Goal: Transaction & Acquisition: Purchase product/service

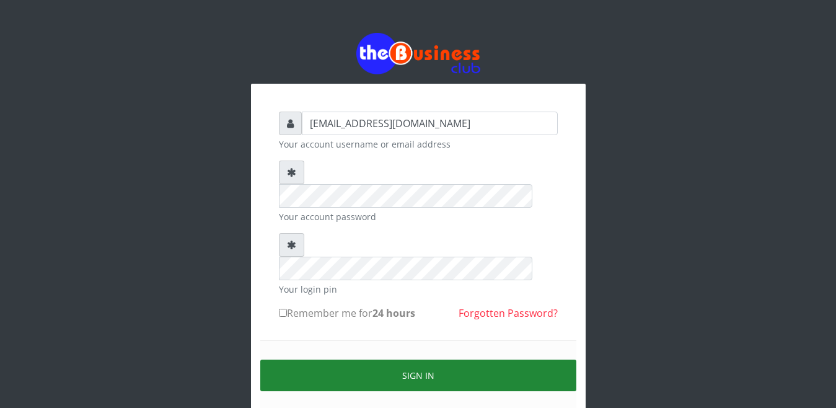
click at [368, 360] on button "Sign in" at bounding box center [418, 376] width 316 height 32
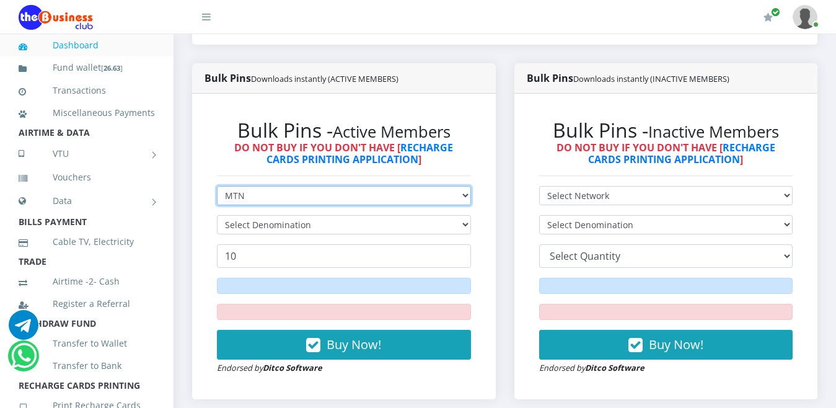
click at [217, 186] on select "Select Network MTN Globacom 9Mobile Airtel" at bounding box center [344, 195] width 254 height 19
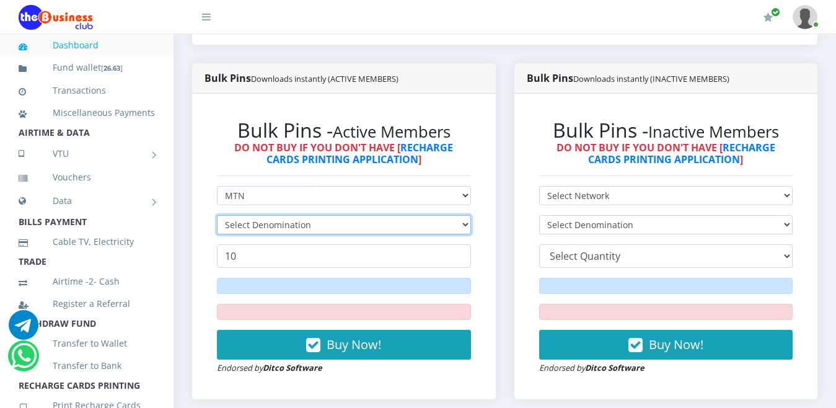
click at [239, 215] on select "Select Denomination" at bounding box center [344, 224] width 254 height 19
click at [207, 221] on div "Bulk Pins - Active Members DO NOT BUY IF YOU DON'T HAVE [ RECHARGE CARDS PRINTI…" at bounding box center [344, 246] width 279 height 281
click at [232, 215] on select "Select Denomination" at bounding box center [344, 224] width 254 height 19
drag, startPoint x: 480, startPoint y: 211, endPoint x: 464, endPoint y: 210, distance: 16.7
click at [480, 211] on div "Bulk Pins - Active Members DO NOT BUY IF YOU DON'T HAVE [ RECHARGE CARDS PRINTI…" at bounding box center [344, 246] width 279 height 281
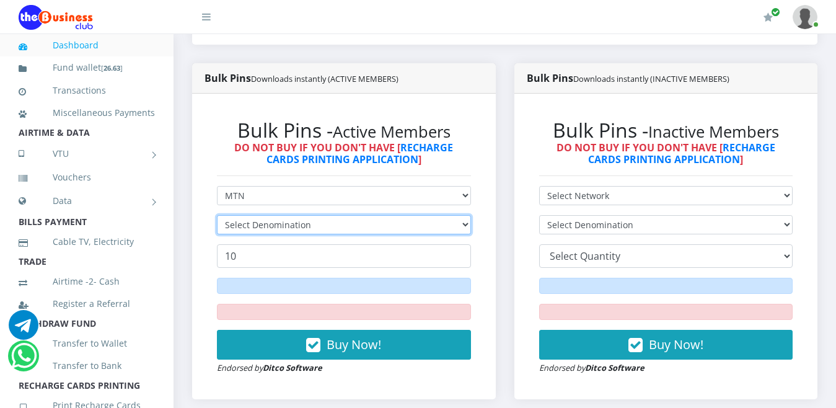
click at [464, 215] on select "Select Denomination" at bounding box center [344, 224] width 254 height 19
click at [217, 215] on select "Select Denomination" at bounding box center [344, 224] width 254 height 19
click at [476, 207] on div "Bulk Pins - Active Members DO NOT BUY IF YOU DON'T HAVE [ RECHARGE CARDS PRINTI…" at bounding box center [344, 246] width 279 height 281
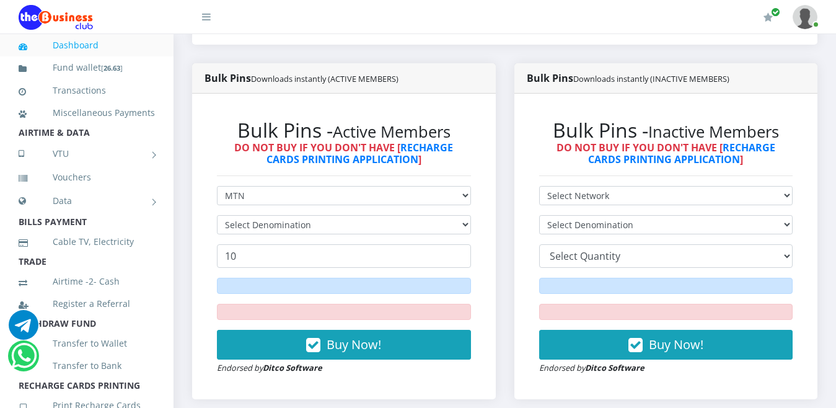
click at [477, 212] on div "Bulk Pins - Active Members DO NOT BUY IF YOU DON'T HAVE [ RECHARGE CARDS PRINTI…" at bounding box center [344, 246] width 279 height 281
click at [482, 211] on div "Bulk Pins - Active Members DO NOT BUY IF YOU DON'T HAVE [ RECHARGE CARDS PRINTI…" at bounding box center [344, 246] width 279 height 281
click at [463, 215] on select "Select Denomination" at bounding box center [344, 224] width 254 height 19
click at [484, 203] on div "Bulk Pins - Active Members DO NOT BUY IF YOU DON'T HAVE [ RECHARGE CARDS PRINTI…" at bounding box center [344, 247] width 304 height 306
click at [477, 192] on div "Bulk Pins - Active Members DO NOT BUY IF YOU DON'T HAVE [ RECHARGE CARDS PRINTI…" at bounding box center [344, 246] width 279 height 281
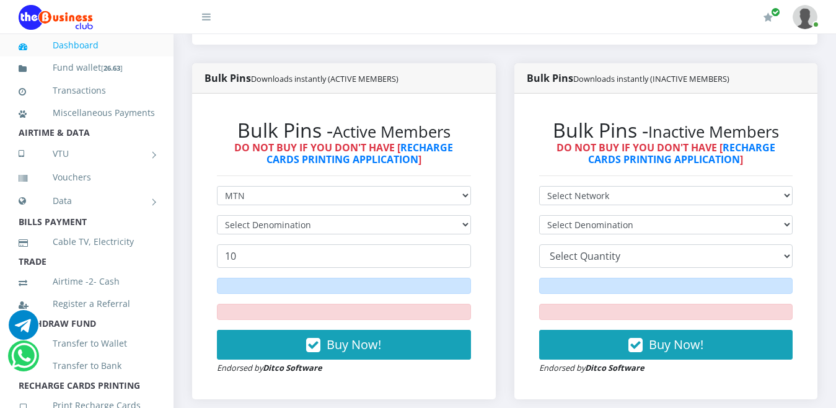
click at [479, 211] on div "Bulk Pins - Active Members DO NOT BUY IF YOU DON'T HAVE [ RECHARGE CARDS PRINTI…" at bounding box center [344, 246] width 279 height 281
click at [463, 186] on select "Select Network MTN Globacom 9Mobile Airtel" at bounding box center [344, 195] width 254 height 19
select select "Airtel"
click at [217, 186] on select "Select Network MTN Globacom 9Mobile Airtel" at bounding box center [344, 195] width 254 height 19
click at [268, 215] on select "Select Denomination" at bounding box center [344, 224] width 254 height 19
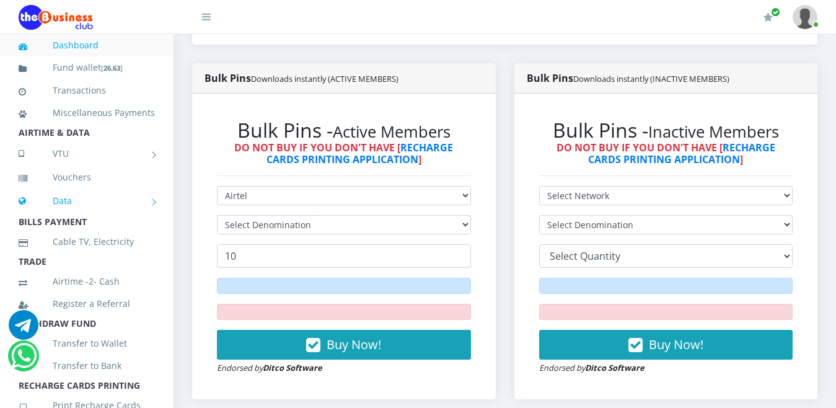
click at [85, 215] on link "Data" at bounding box center [87, 200] width 136 height 31
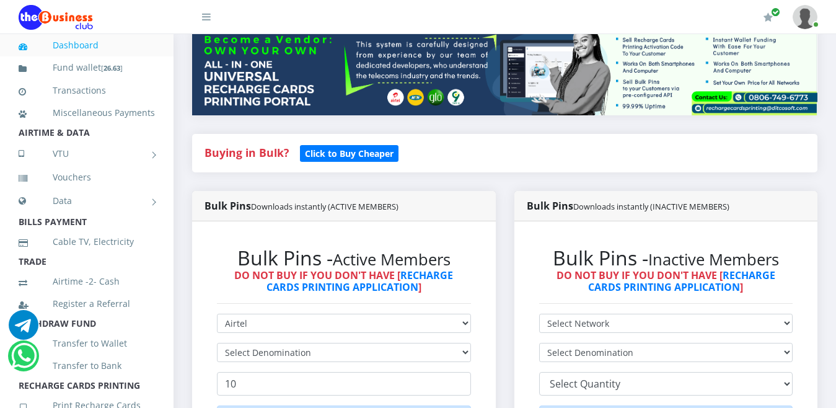
scroll to position [174, 0]
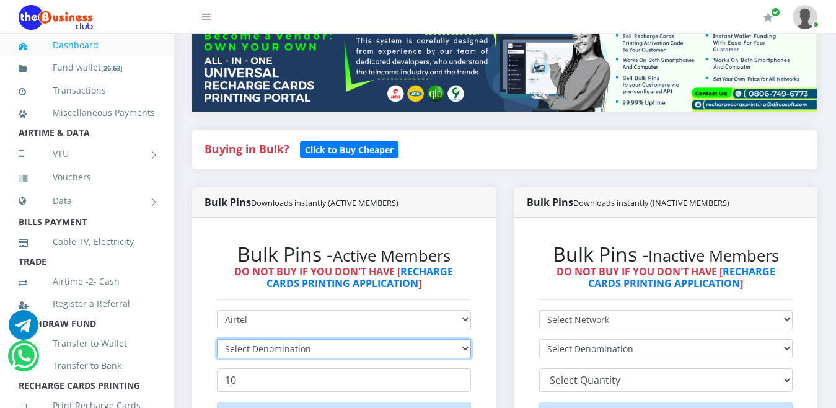
click at [281, 339] on select "Select Denomination" at bounding box center [344, 348] width 254 height 19
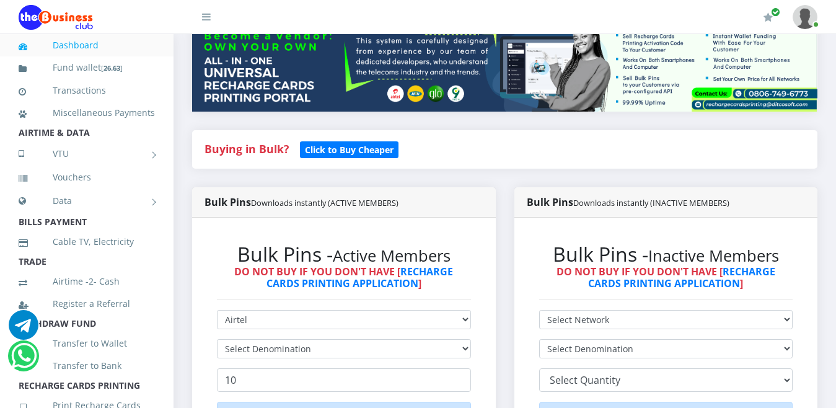
click at [489, 332] on div "Bulk Pins - Active Members DO NOT BUY IF YOU DON'T HAVE [ RECHARGE CARDS PRINTI…" at bounding box center [344, 371] width 304 height 306
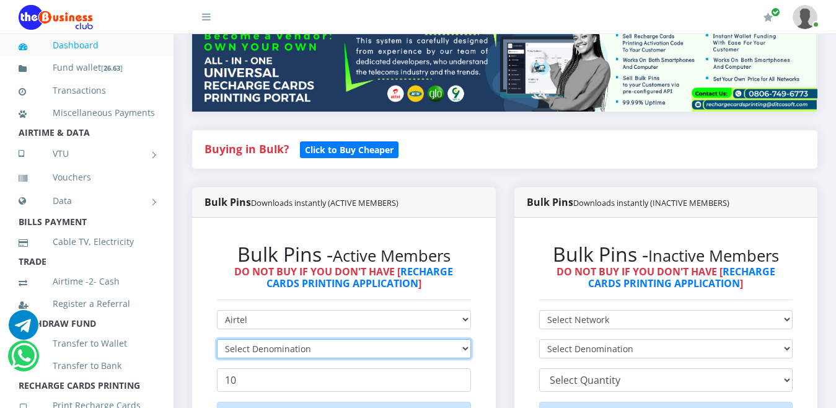
click at [466, 339] on select "Select Denomination" at bounding box center [344, 348] width 254 height 19
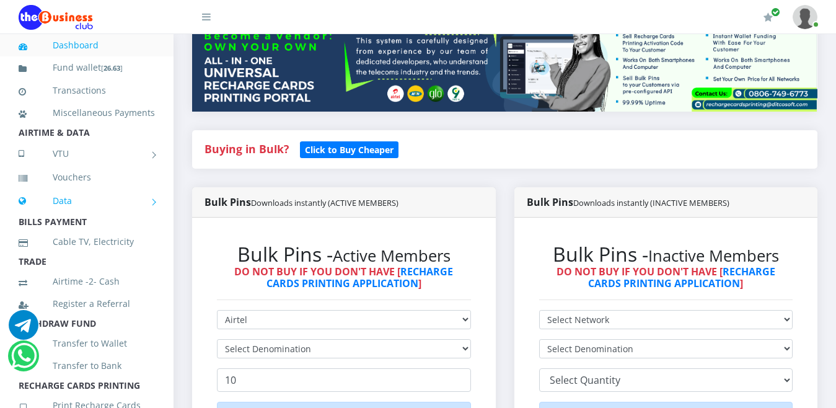
click at [94, 215] on link "Data" at bounding box center [87, 200] width 136 height 31
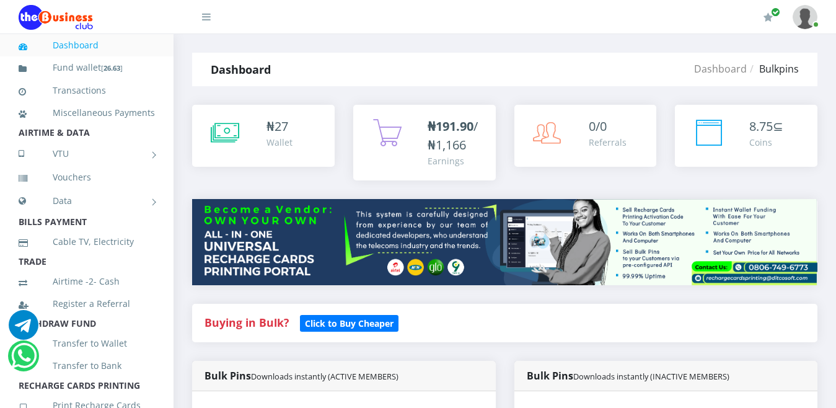
scroll to position [348, 0]
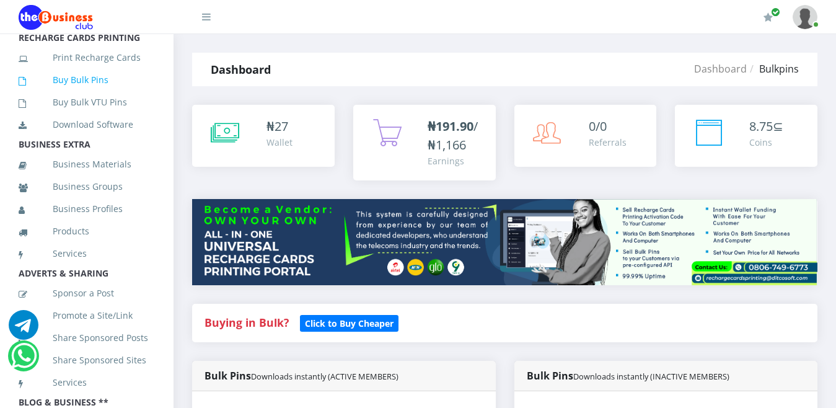
click at [96, 91] on link "Buy Bulk Pins" at bounding box center [87, 80] width 136 height 29
click at [87, 94] on link "Buy Bulk Pins" at bounding box center [87, 80] width 136 height 29
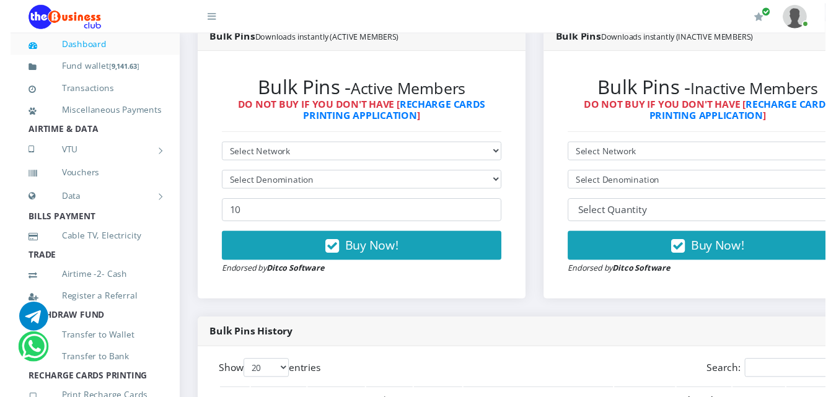
scroll to position [359, 0]
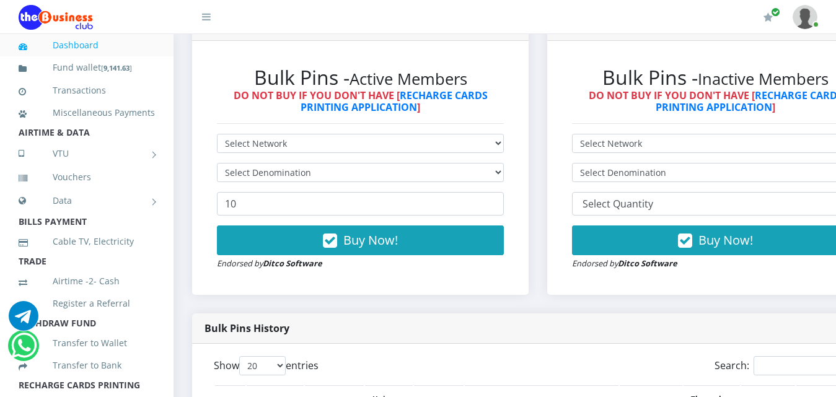
select select "MTN"
click at [217, 134] on select "Select Network MTN Globacom 9Mobile Airtel" at bounding box center [360, 143] width 287 height 19
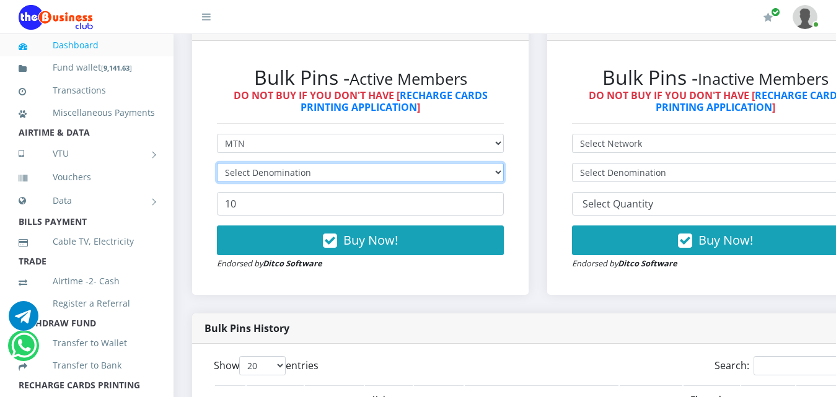
click at [353, 163] on select "Select Denomination" at bounding box center [360, 172] width 287 height 19
